Goal: Navigation & Orientation: Understand site structure

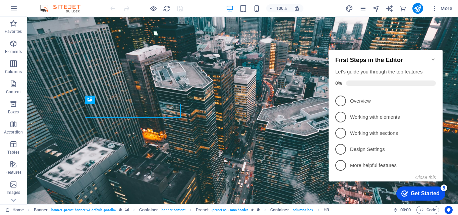
click at [434, 59] on icon "Minimize checklist" at bounding box center [432, 59] width 5 height 5
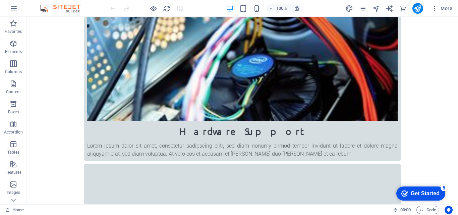
scroll to position [172, 0]
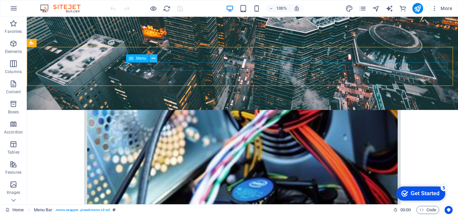
click at [153, 58] on icon at bounding box center [153, 58] width 4 height 7
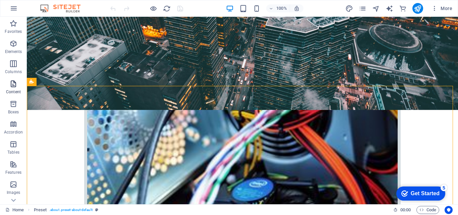
click at [13, 88] on span "Content" at bounding box center [13, 88] width 27 height 16
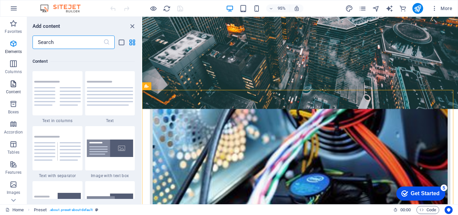
scroll to position [1172, 0]
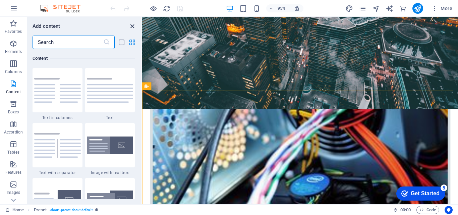
click at [130, 27] on icon "close panel" at bounding box center [132, 26] width 8 height 8
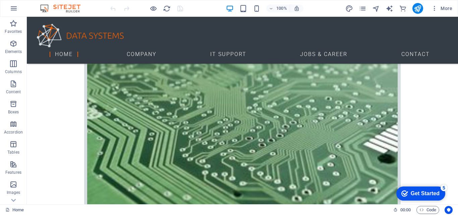
scroll to position [611, 0]
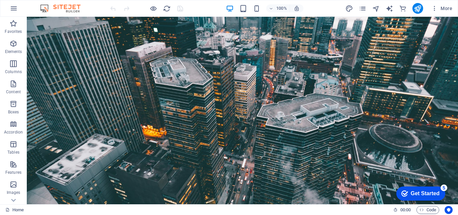
scroll to position [0, 0]
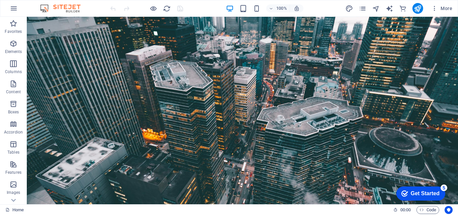
click at [46, 8] on img at bounding box center [64, 8] width 50 height 8
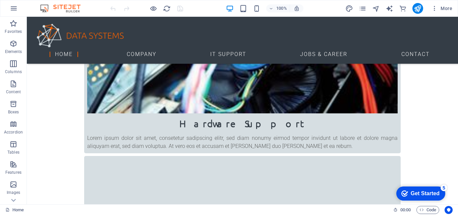
scroll to position [304, 0]
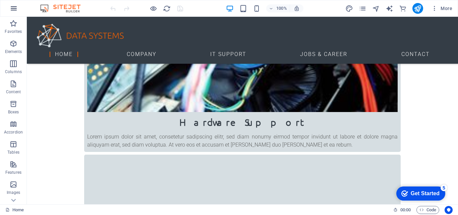
click at [12, 8] on icon "button" at bounding box center [14, 8] width 8 height 8
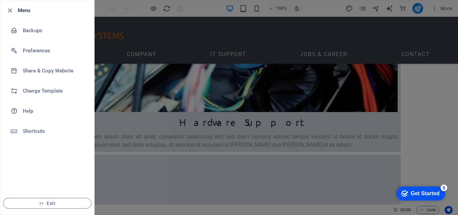
click at [127, 91] on div at bounding box center [229, 107] width 458 height 215
